Goal: Contribute content

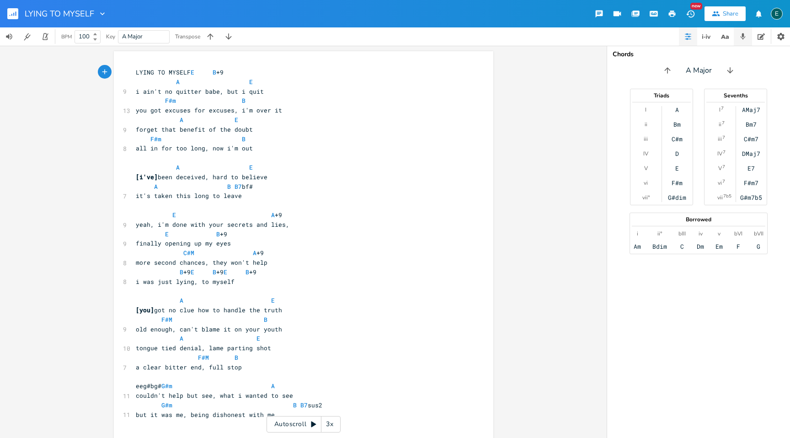
click at [743, 36] on icon "button" at bounding box center [742, 36] width 5 height 6
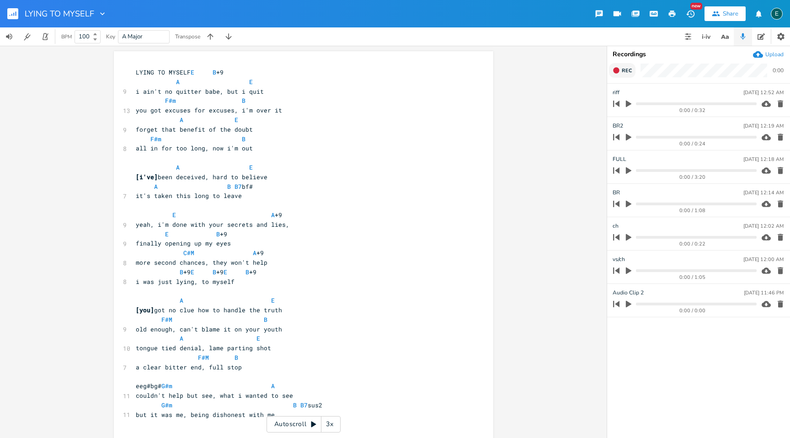
click at [616, 70] on icon "button" at bounding box center [616, 70] width 6 height 6
click at [616, 70] on rect "button" at bounding box center [616, 70] width 5 height 5
type input "new ch/br"
click at [12, 15] on icon "button" at bounding box center [11, 15] width 1 height 2
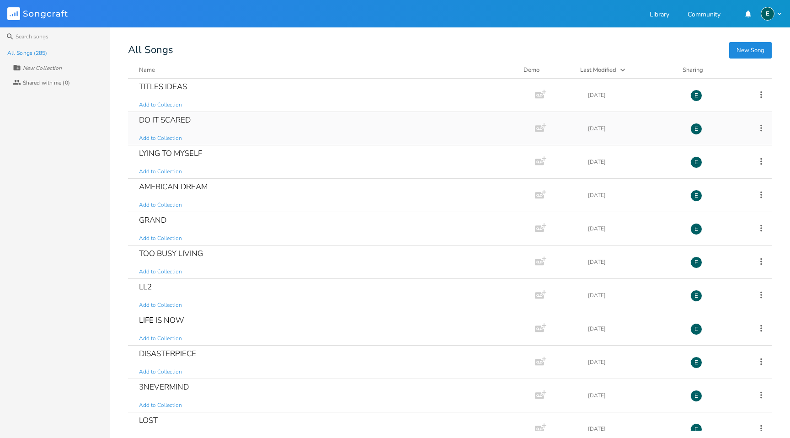
click at [159, 119] on div "DO IT SCARED" at bounding box center [165, 120] width 52 height 8
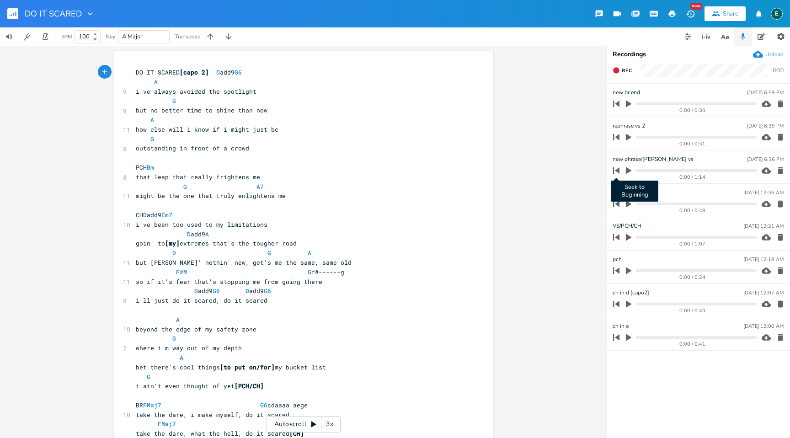
click at [623, 171] on button "button" at bounding box center [628, 170] width 12 height 15
click at [261, 129] on span "how else will i know if i might just be" at bounding box center [207, 129] width 143 height 8
click at [614, 69] on icon "button" at bounding box center [616, 70] width 6 height 6
click at [614, 69] on rect "button" at bounding box center [616, 70] width 5 height 5
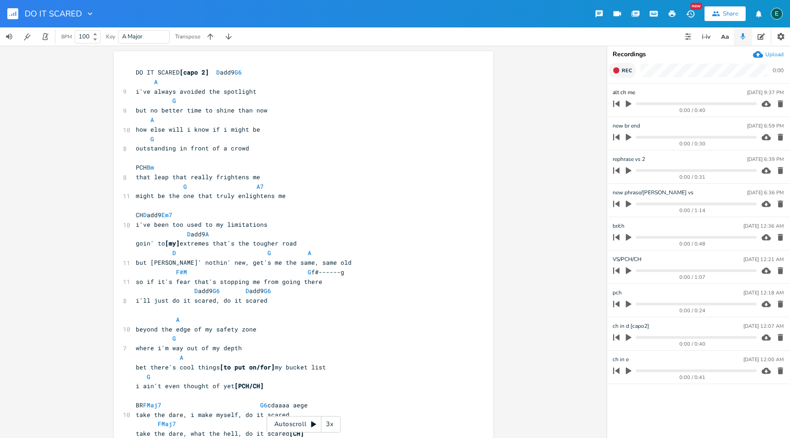
type input "alt ch [PERSON_NAME]"
click at [181, 254] on span "D G A" at bounding box center [224, 253] width 176 height 8
type textarea "ddef#gf#e"
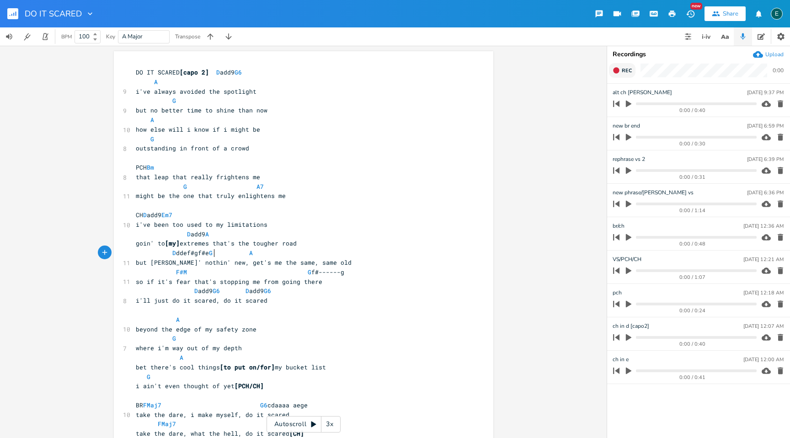
click at [253, 251] on span "D ddef#gf#e G A" at bounding box center [194, 253] width 117 height 8
click at [617, 70] on icon "button" at bounding box center [616, 70] width 6 height 6
click at [617, 70] on rect "button" at bounding box center [616, 70] width 5 height 5
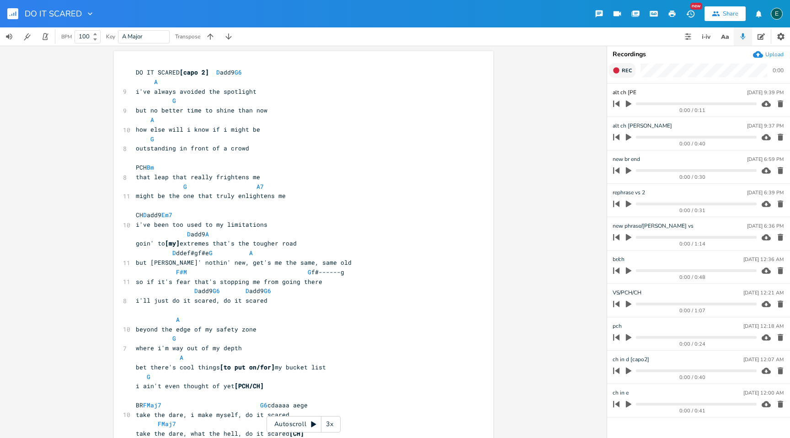
type input "alt ch mel2"
click at [232, 333] on pre "beyond the edge of my safety zone" at bounding box center [299, 329] width 330 height 10
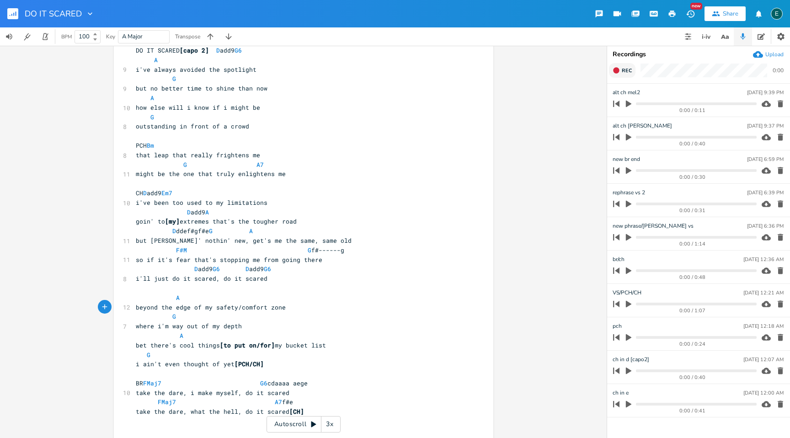
scroll to position [24, 0]
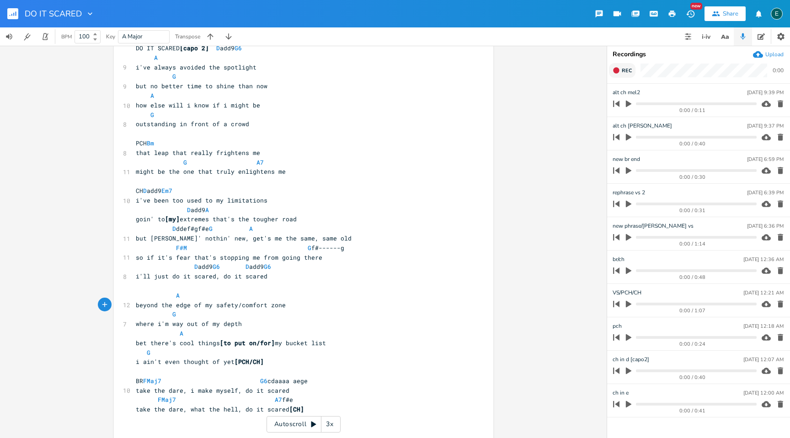
type textarea "/comfort"
type textarea "but no better time to shine than now"
drag, startPoint x: 264, startPoint y: 89, endPoint x: 121, endPoint y: 87, distance: 143.1
click at [134, 87] on div "9 but no better time to shine than now" at bounding box center [299, 86] width 330 height 10
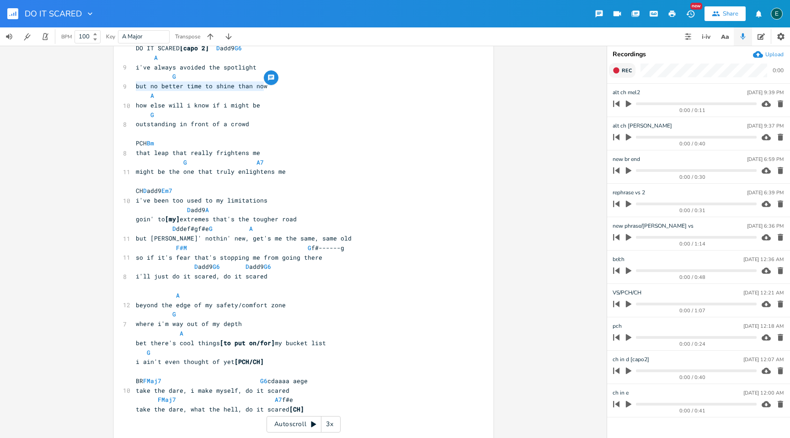
click at [262, 89] on pre "but no better time to shine than now" at bounding box center [299, 86] width 330 height 10
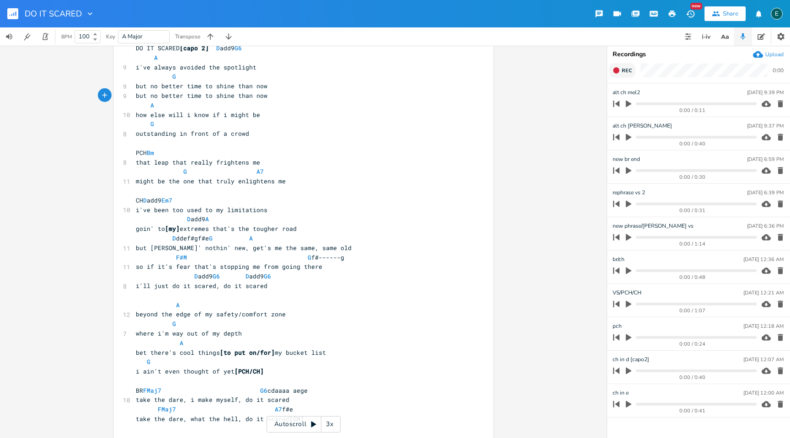
click at [154, 96] on span "but no better time to shine than now" at bounding box center [202, 95] width 132 height 8
type textarea "what"
click at [210, 315] on span "beyond the edge of my safety/comfort zone" at bounding box center [211, 314] width 150 height 8
type textarea "little"
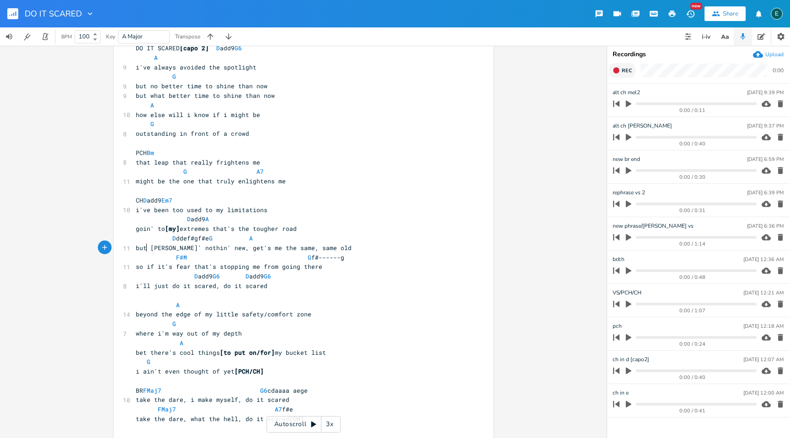
click at [144, 249] on span "but tryin' nothin' new, get's me the same, same old" at bounding box center [244, 248] width 216 height 8
type textarea "/and"
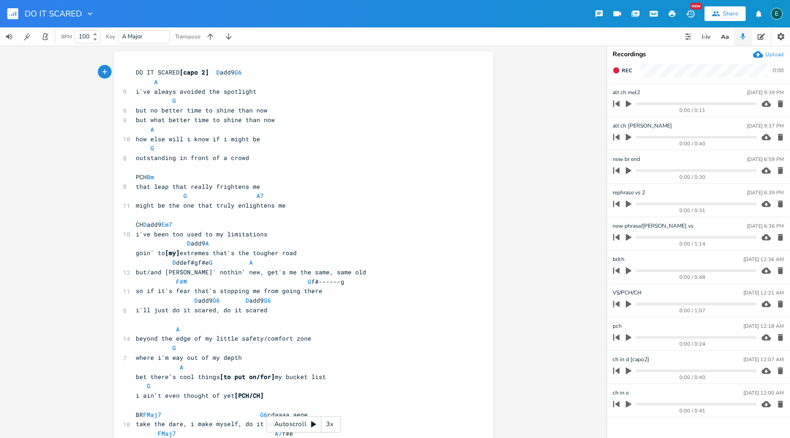
click at [608, 68] on div "Rec 0:00" at bounding box center [698, 73] width 183 height 20
click at [610, 67] on button "Rec" at bounding box center [622, 70] width 27 height 15
click at [610, 67] on button "End" at bounding box center [622, 70] width 27 height 15
click at [622, 84] on li "Audio Clip 1 [DATE] 10:01 PM 0:00 / 0:22" at bounding box center [698, 100] width 183 height 33
type input "riff"
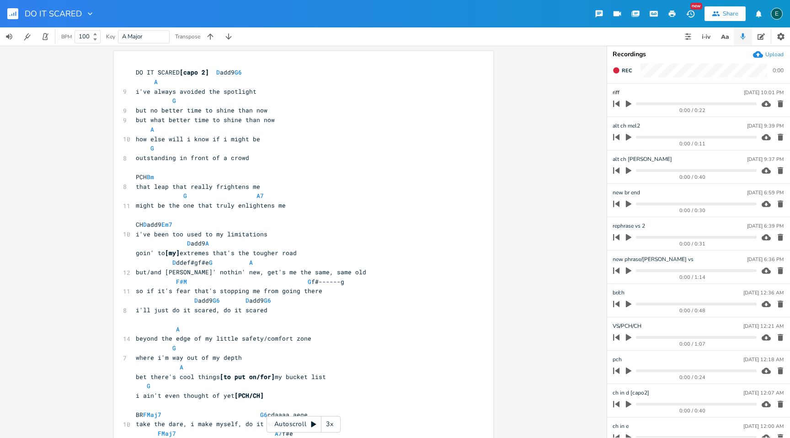
click at [211, 340] on span "beyond the edge of my little safety/comfort zone" at bounding box center [224, 338] width 176 height 8
type textarea "("
click at [235, 340] on span "beyond the edge of my (little safety/comfort zone" at bounding box center [225, 338] width 179 height 8
type textarea ")"
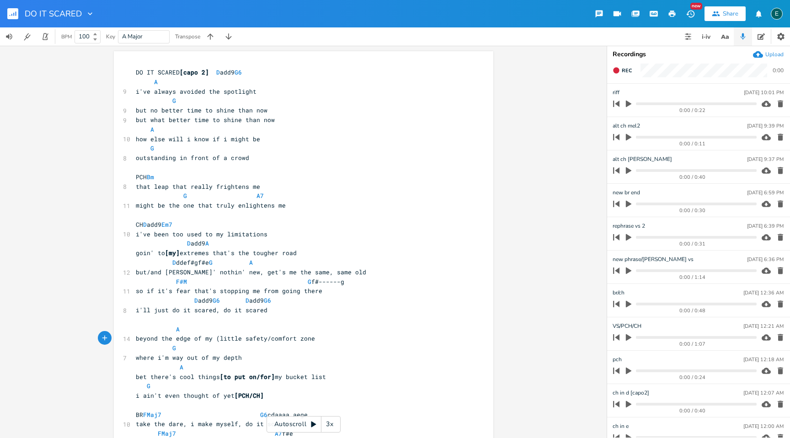
scroll to position [0, 1]
click at [180, 254] on span "goin' to [my] extremes that's the tougher road" at bounding box center [216, 253] width 161 height 8
